Goal: Task Accomplishment & Management: Manage account settings

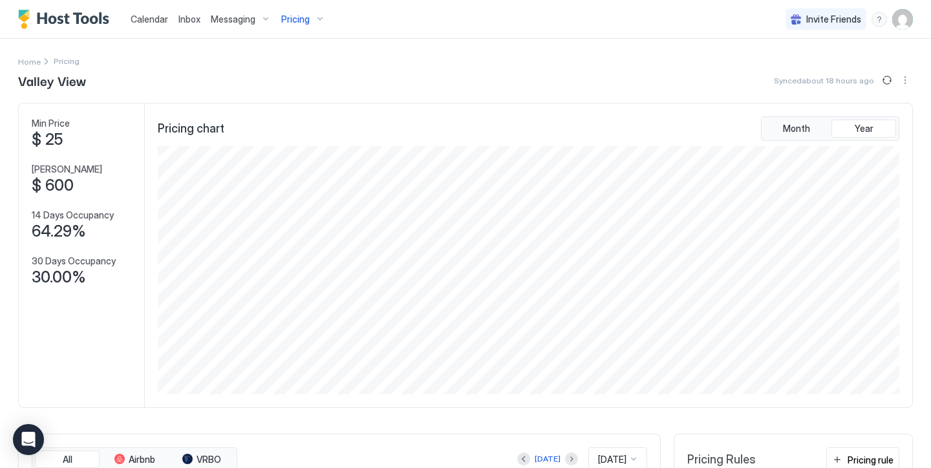
scroll to position [248, 744]
click at [299, 22] on span "Pricing" at bounding box center [295, 20] width 28 height 12
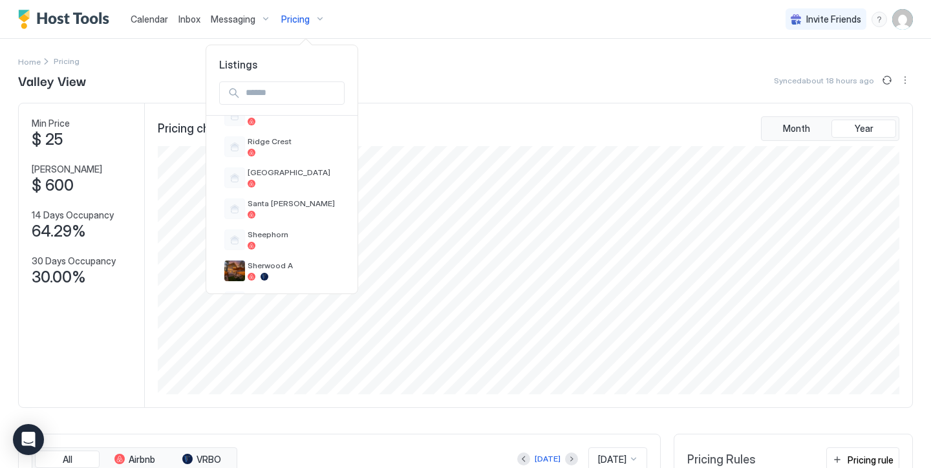
scroll to position [743, 0]
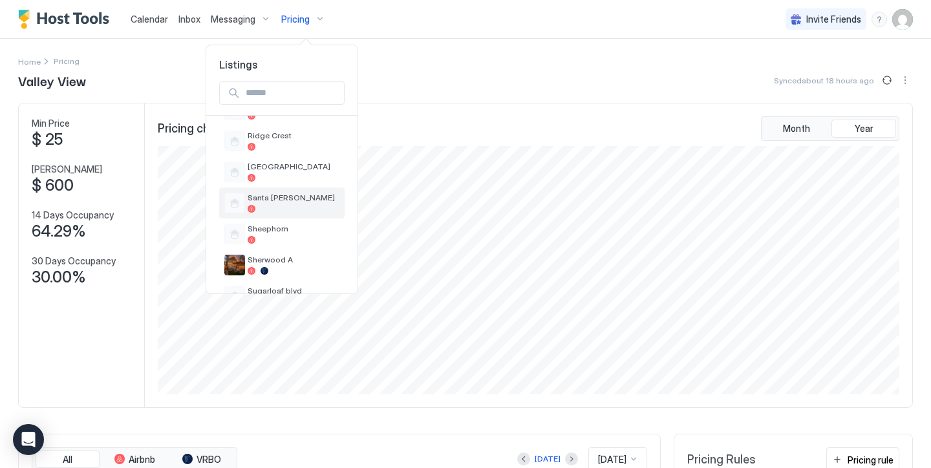
click at [291, 207] on div at bounding box center [294, 209] width 92 height 8
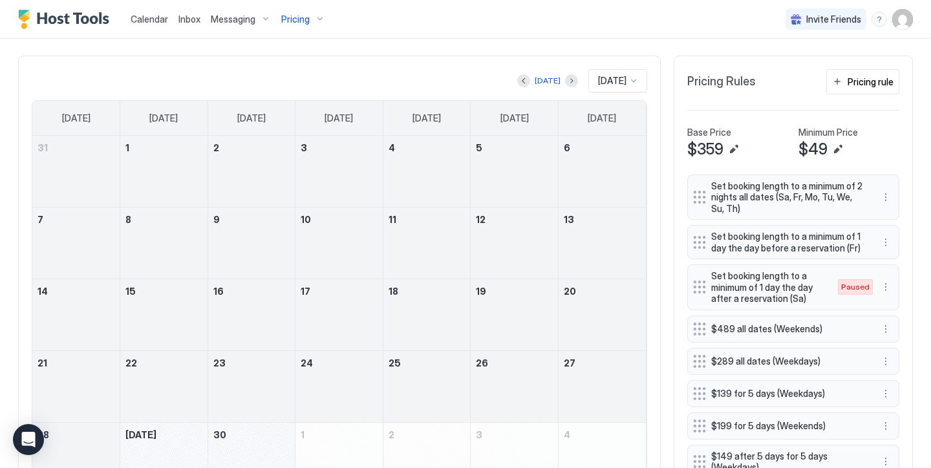
scroll to position [422, 0]
click at [393, 238] on div at bounding box center [427, 250] width 87 height 38
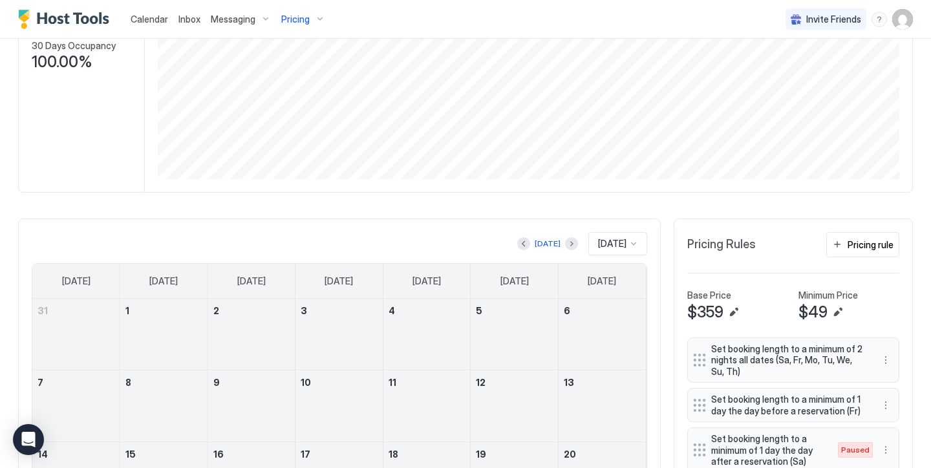
scroll to position [269, 0]
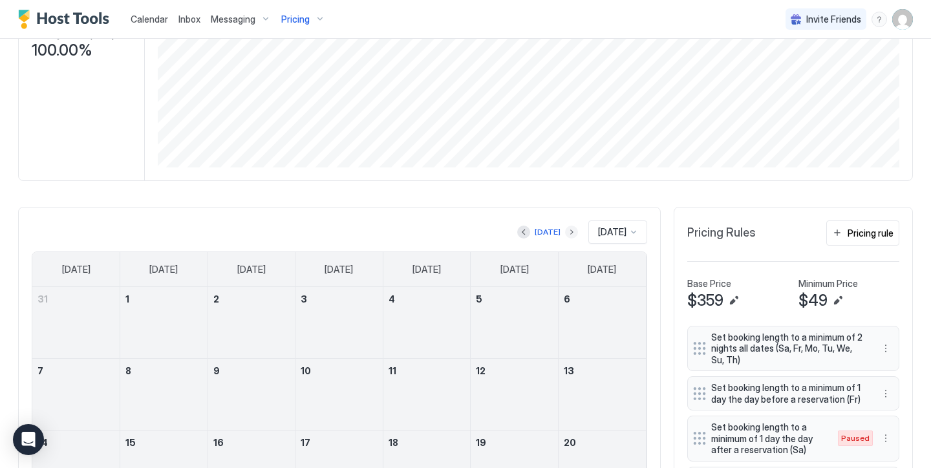
click at [565, 230] on button "Next month" at bounding box center [571, 232] width 13 height 13
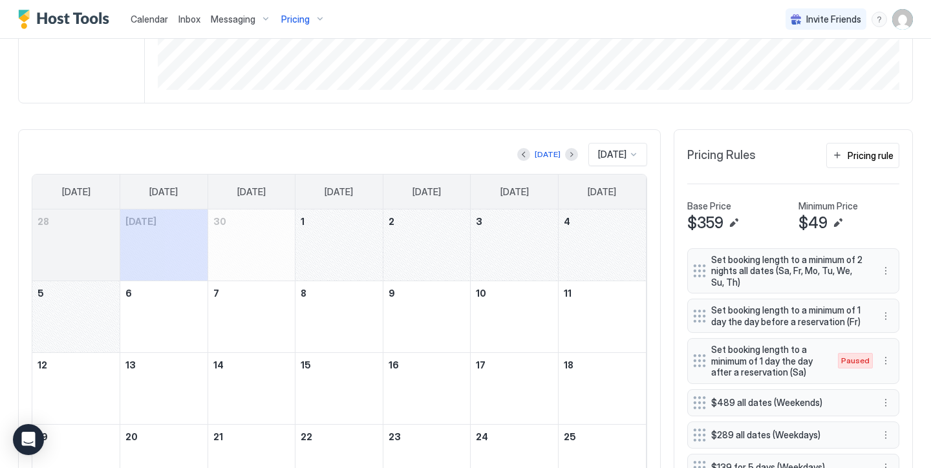
scroll to position [347, 0]
click at [514, 281] on div "October 10, 2025" at bounding box center [514, 316] width 87 height 71
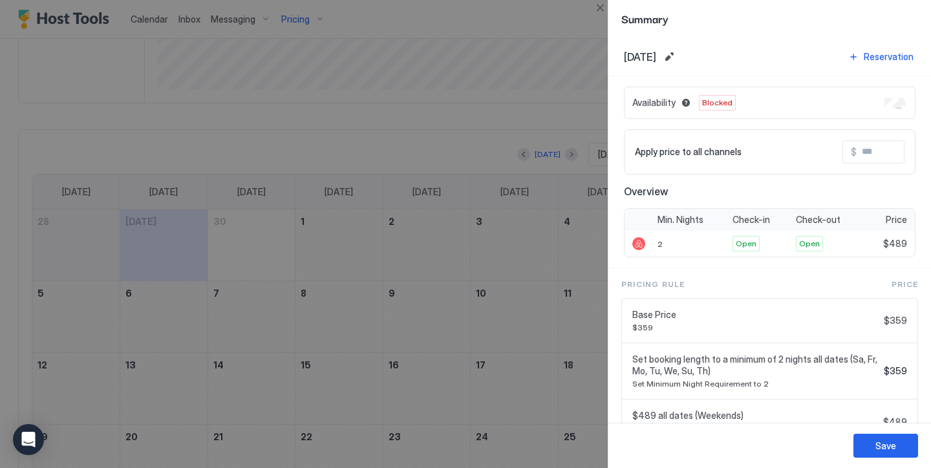
click at [514, 265] on div at bounding box center [465, 234] width 931 height 468
click at [605, 11] on button "Close" at bounding box center [600, 8] width 16 height 16
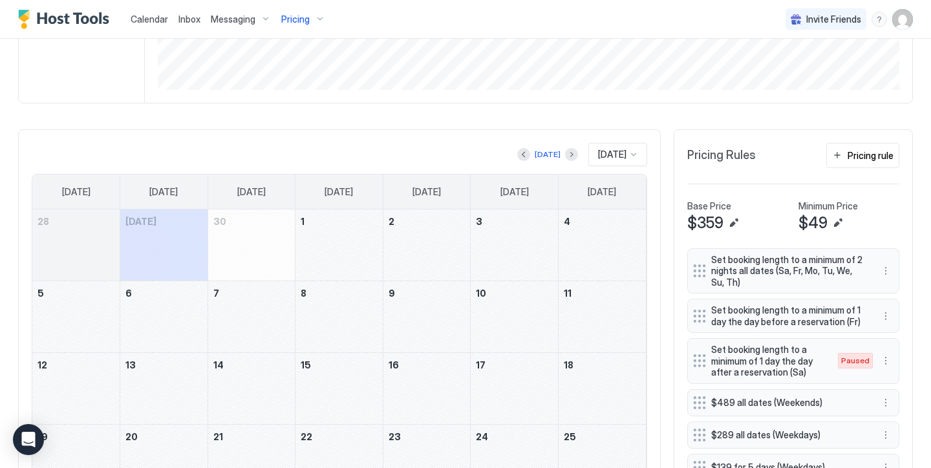
click at [503, 243] on div "October 3, 2025" at bounding box center [514, 245] width 87 height 71
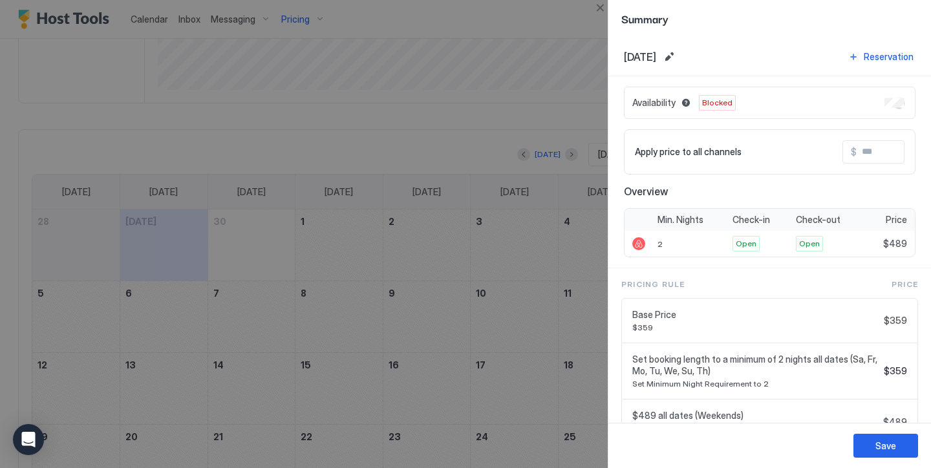
click at [860, 157] on input "Input Field" at bounding box center [908, 152] width 103 height 22
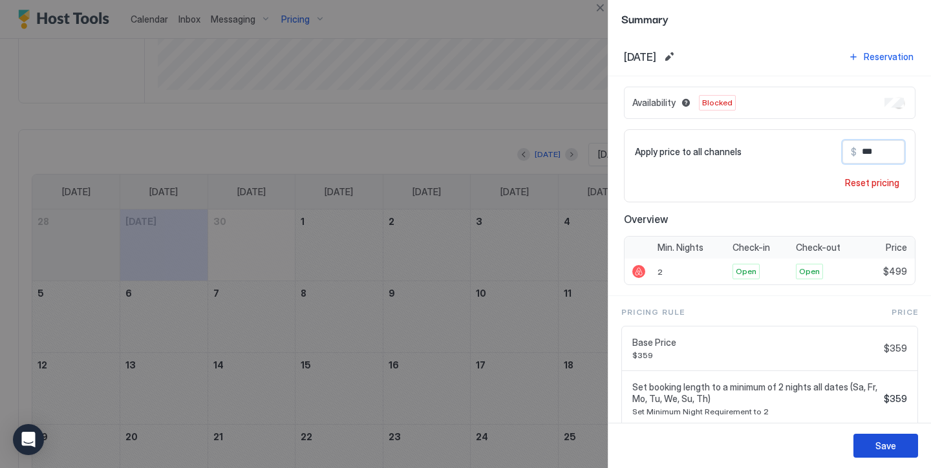
type input "***"
click at [873, 451] on button "Save" at bounding box center [886, 446] width 65 height 24
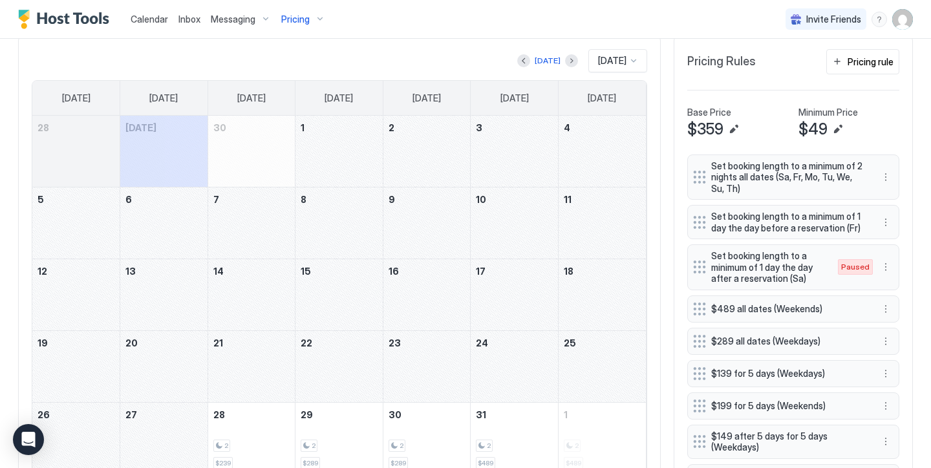
scroll to position [435, 0]
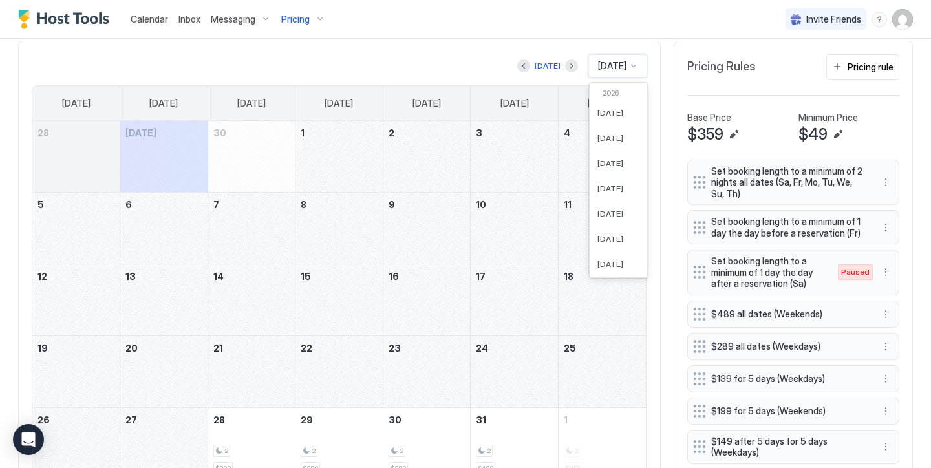
click at [618, 61] on span "[DATE]" at bounding box center [612, 66] width 28 height 12
click at [607, 220] on div "[DATE]" at bounding box center [619, 231] width 58 height 25
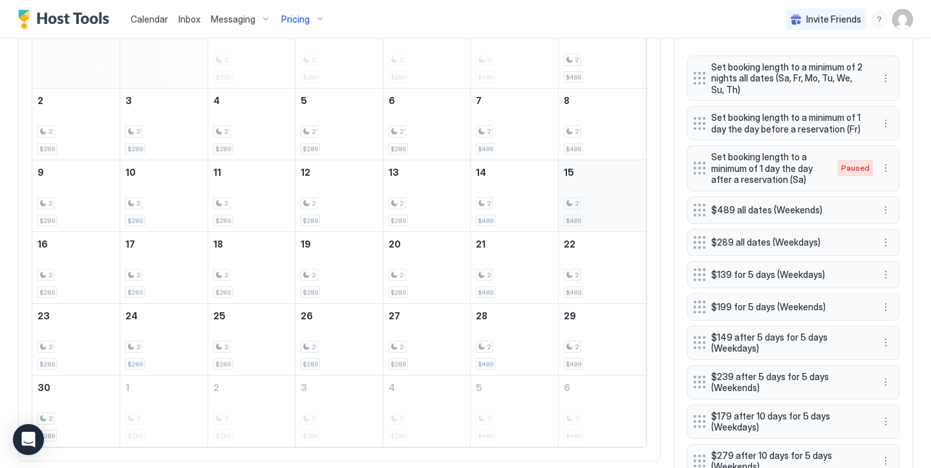
scroll to position [541, 0]
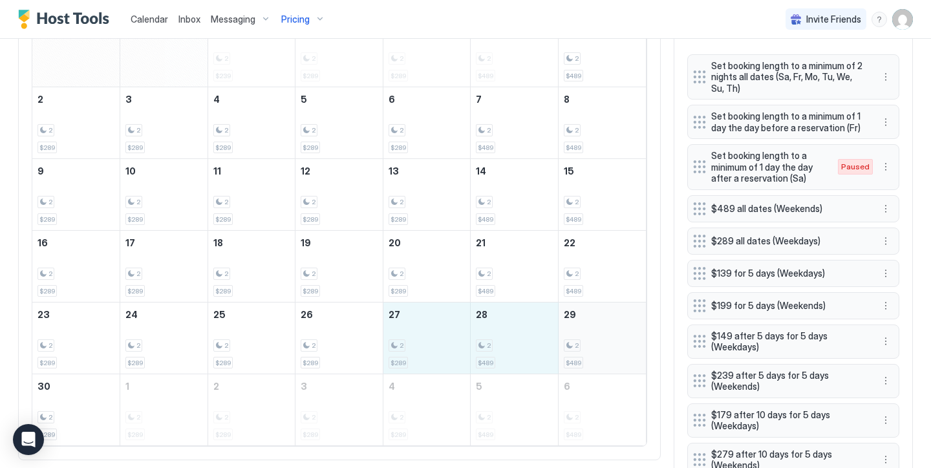
drag, startPoint x: 428, startPoint y: 320, endPoint x: 585, endPoint y: 331, distance: 157.5
click at [585, 331] on tr "23 2 $289 24 2 $289 25 2 $289 26 2 $289 27 2 $289 28 2 $489 29 2 $489" at bounding box center [339, 339] width 614 height 72
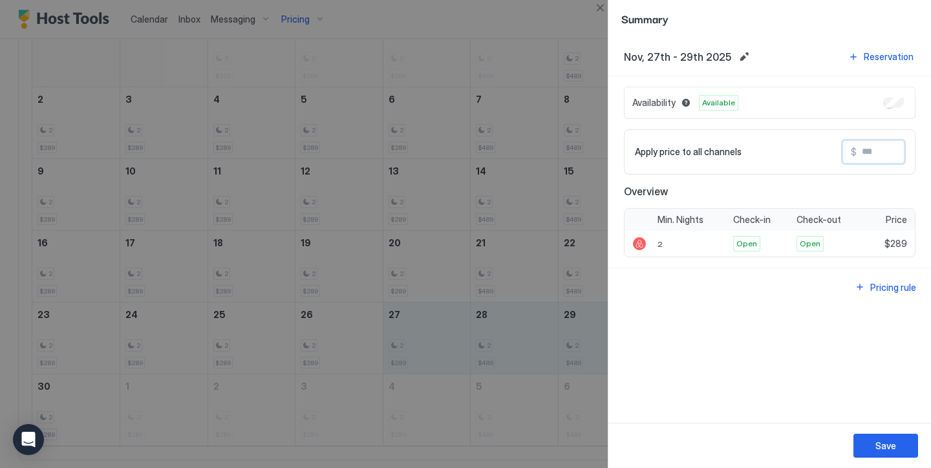
click at [870, 155] on input "Input Field" at bounding box center [908, 152] width 103 height 22
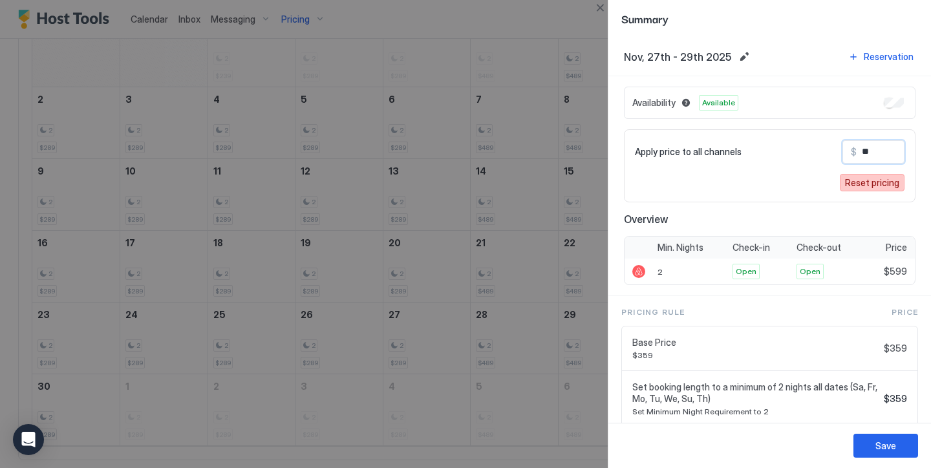
type input "*"
type input "***"
click at [864, 435] on button "Save" at bounding box center [886, 446] width 65 height 24
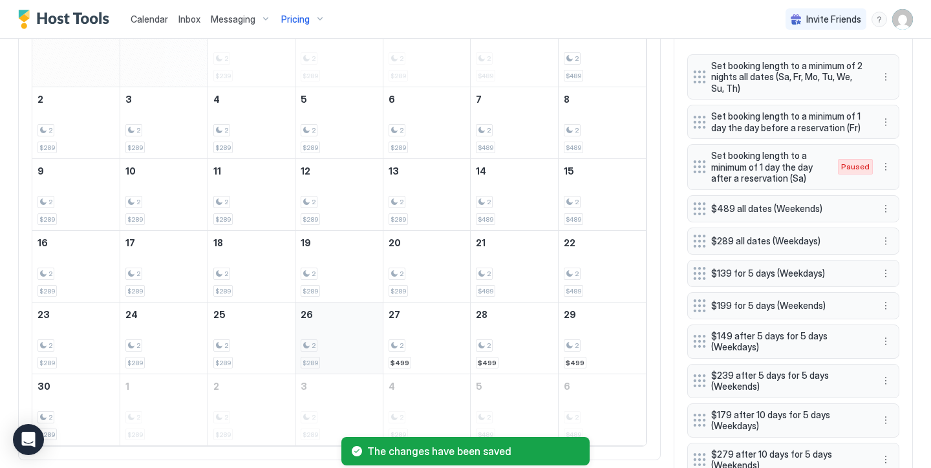
click at [333, 331] on div "2 $289" at bounding box center [339, 338] width 77 height 61
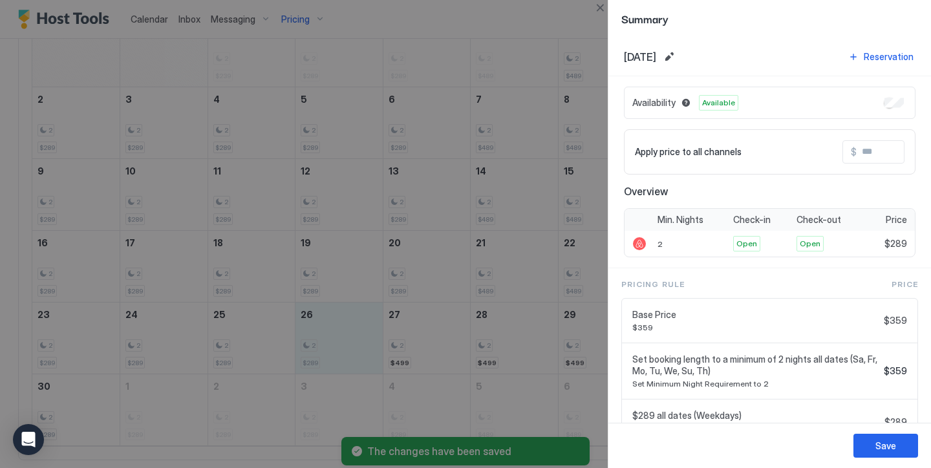
click at [874, 152] on input "Input Field" at bounding box center [908, 152] width 103 height 22
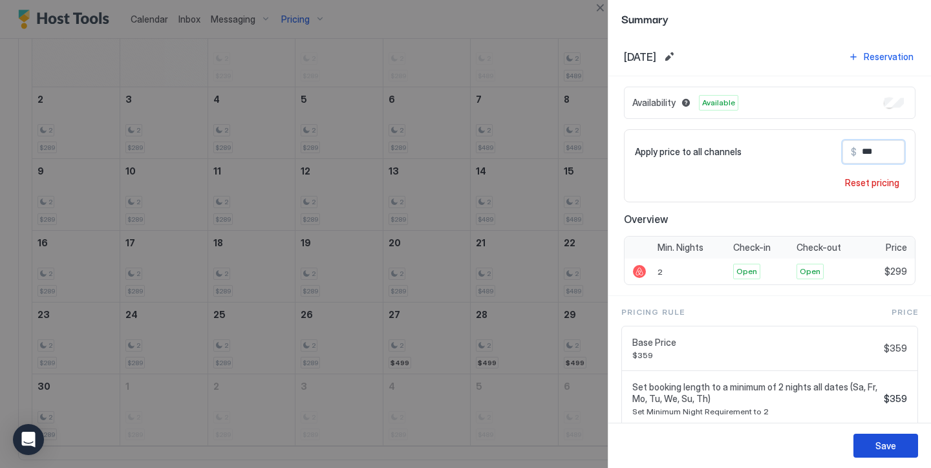
type input "***"
click at [876, 444] on div "Save" at bounding box center [886, 446] width 21 height 14
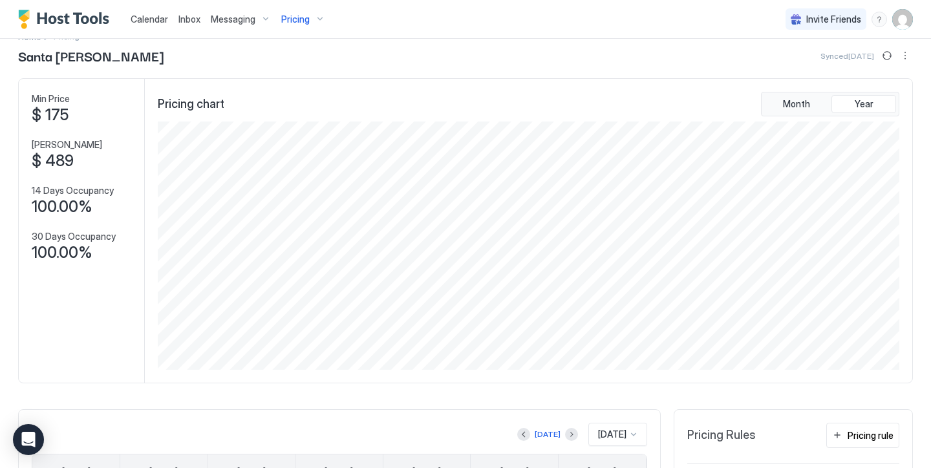
scroll to position [69, 0]
